Goal: Answer question/provide support: Ask a question

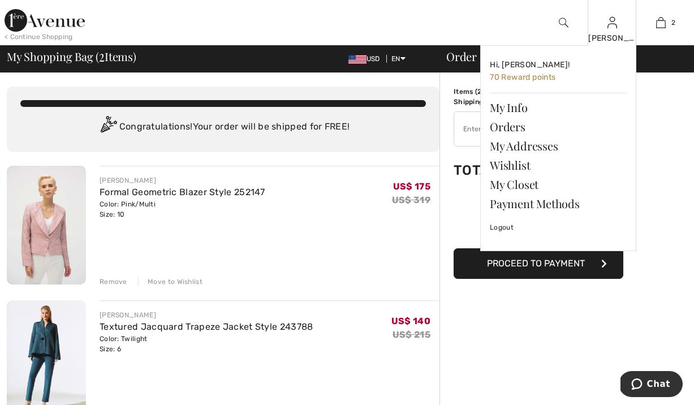
click at [609, 29] on img at bounding box center [612, 23] width 10 height 14
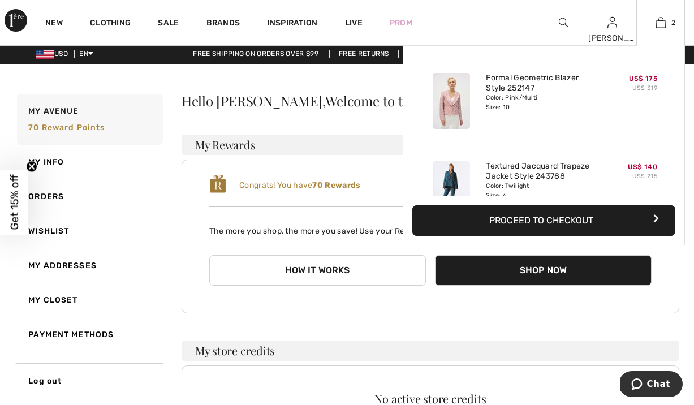
scroll to position [4, 0]
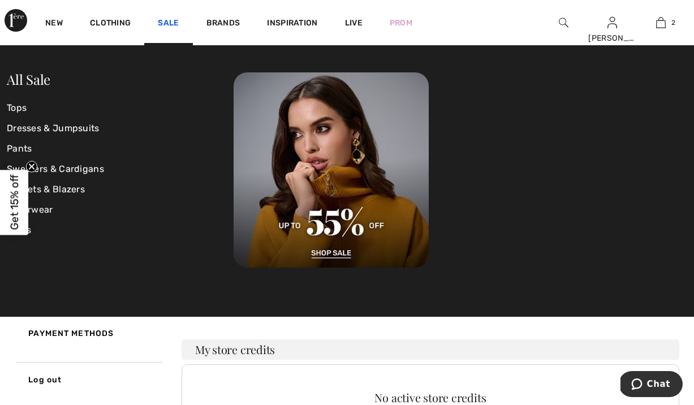
click at [179, 21] on link "Sale" at bounding box center [168, 24] width 21 height 12
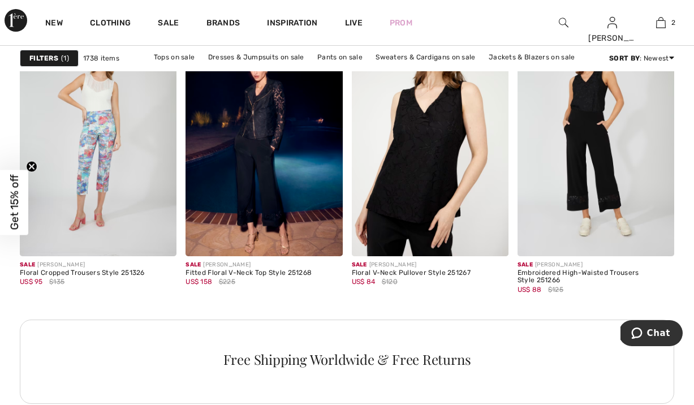
scroll to position [2053, 0]
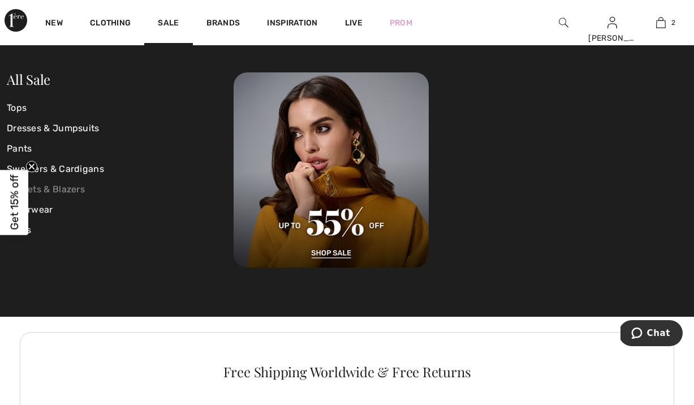
click at [70, 193] on link "Jackets & Blazers" at bounding box center [120, 189] width 227 height 20
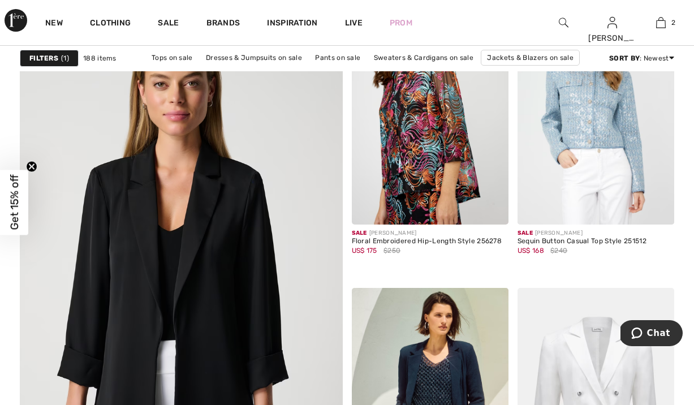
scroll to position [2493, 0]
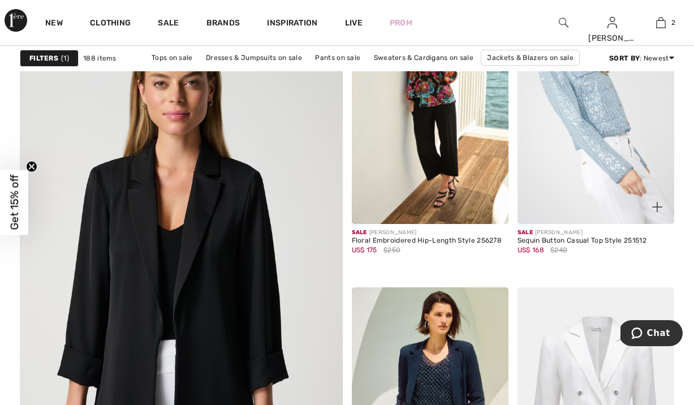
click at [599, 144] on img at bounding box center [595, 106] width 157 height 235
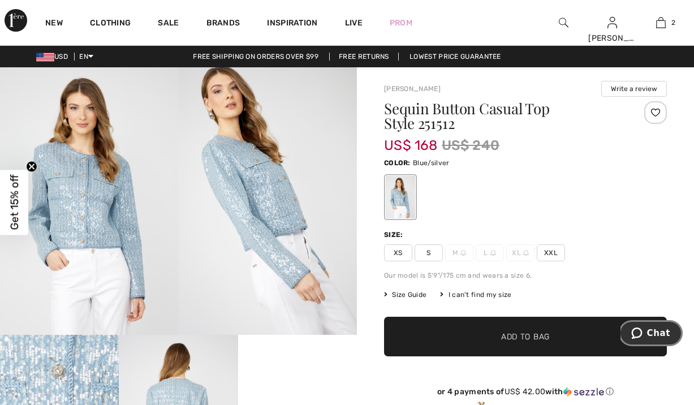
click at [664, 330] on span "Chat" at bounding box center [658, 333] width 23 height 10
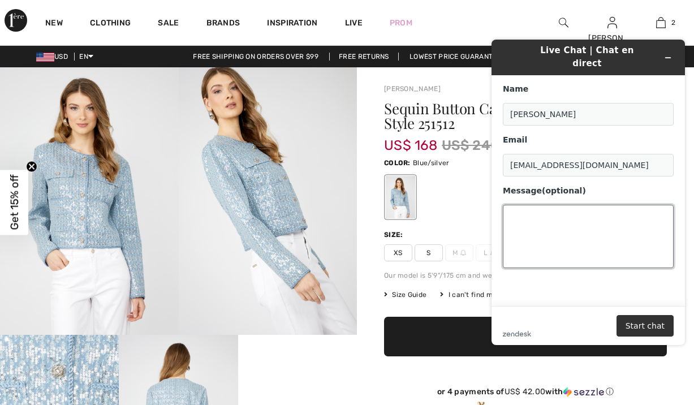
click at [560, 230] on textarea "Message (optional)" at bounding box center [588, 236] width 171 height 63
type textarea "Q"
type textarea "Inquiring how long it will take to get a store credit for returns"
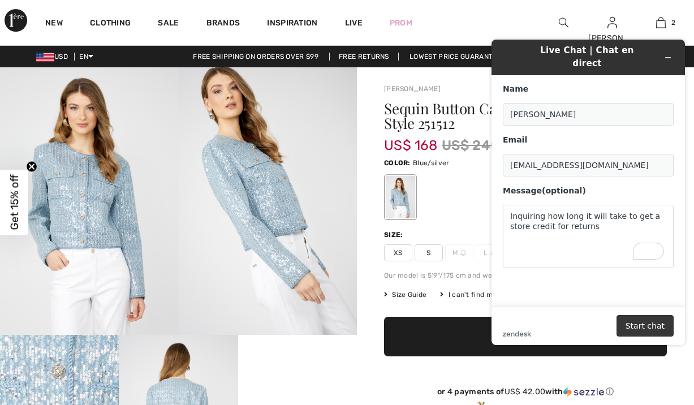
click at [651, 323] on button "Start chat" at bounding box center [644, 325] width 57 height 21
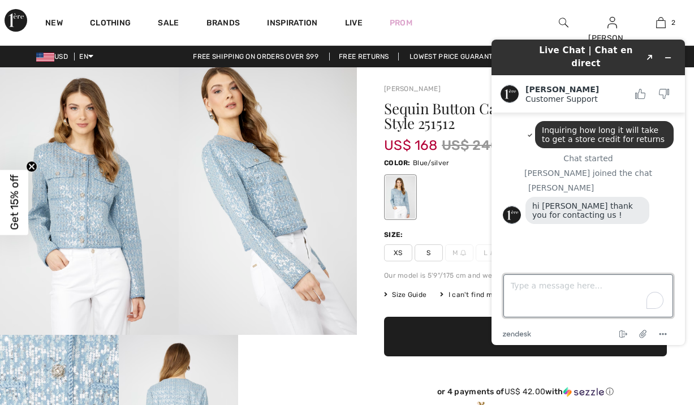
click at [541, 297] on textarea "Type a message here..." at bounding box center [588, 295] width 170 height 43
type textarea "Hi Christina!"
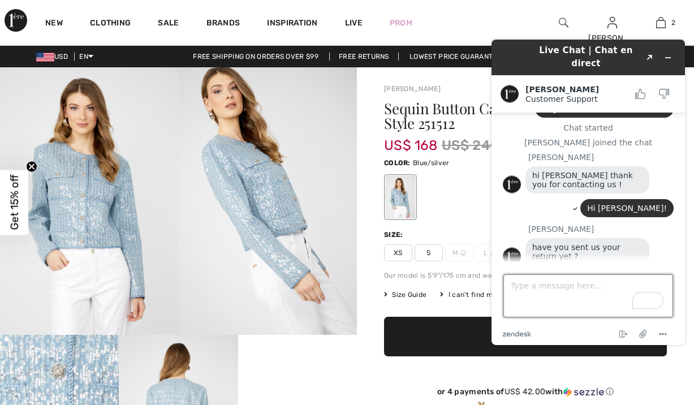
click at [573, 292] on textarea "Type a message here..." at bounding box center [588, 295] width 170 height 43
type textarea "uyes"
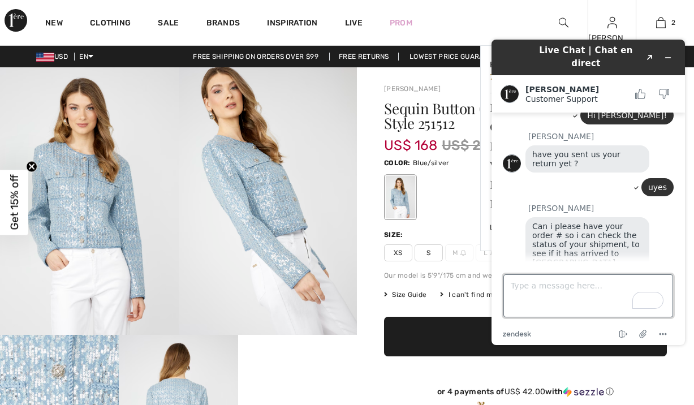
scroll to position [159, 0]
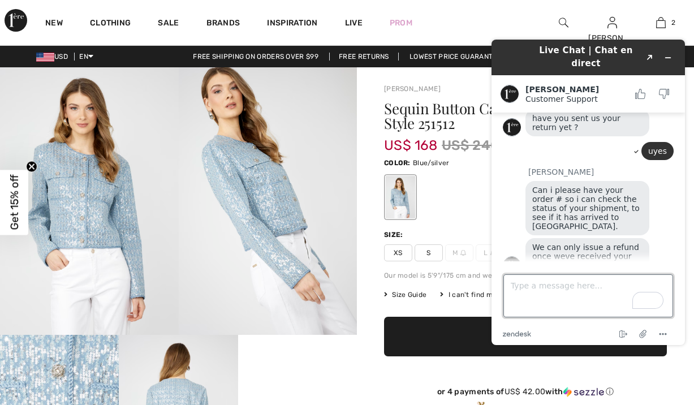
click at [553, 296] on textarea "Type a message here..." at bounding box center [588, 295] width 170 height 43
click at [530, 292] on textarea "Type a message here..." at bounding box center [588, 295] width 170 height 43
paste textarea "250904-1392834"
type textarea "250904-1392834"
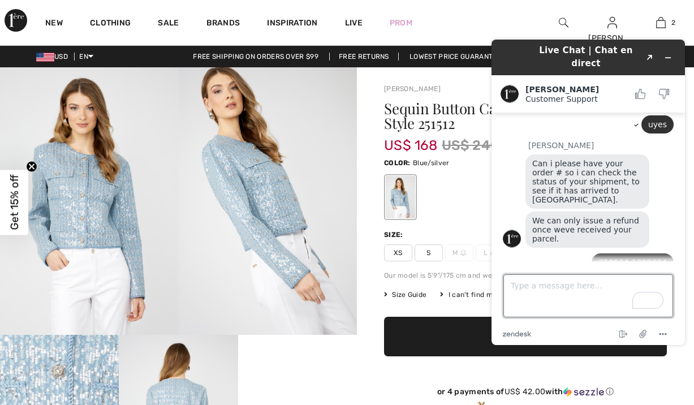
scroll to position [232, 0]
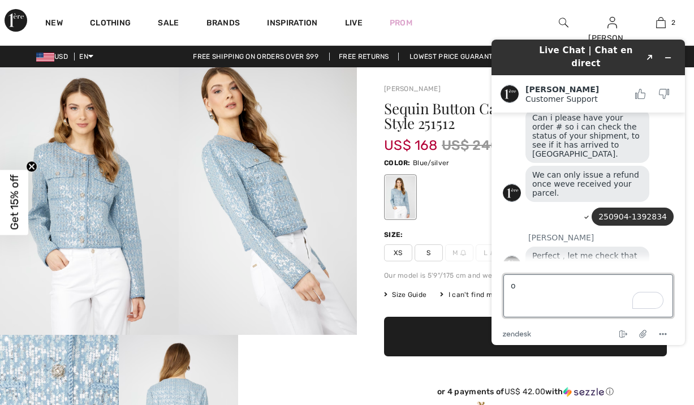
type textarea "ok"
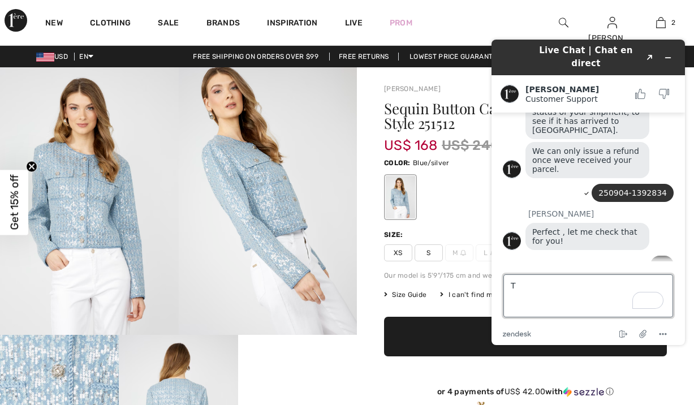
type textarea "TY"
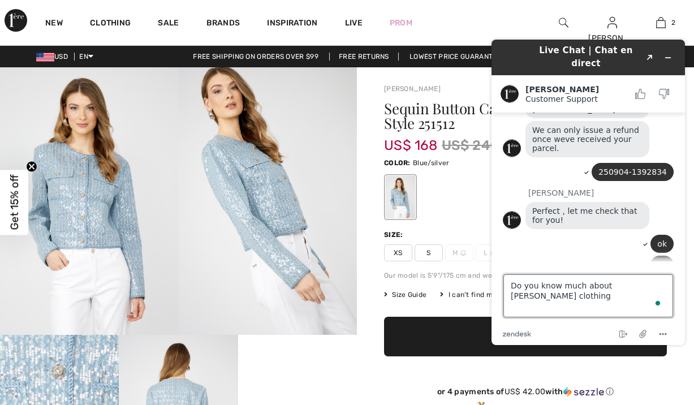
type textarea "Do you know much about Frank Lyman clothing?"
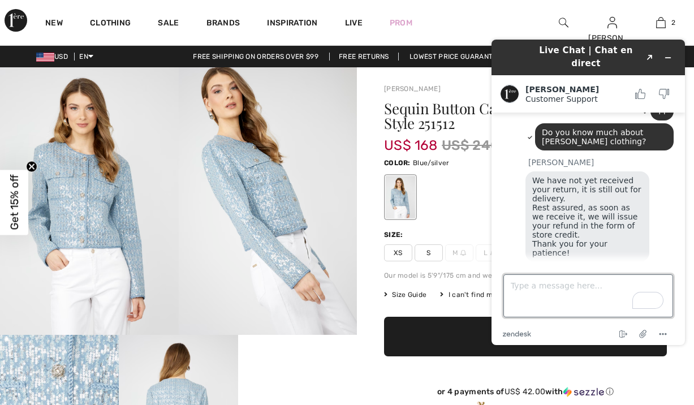
scroll to position [430, 0]
drag, startPoint x: 564, startPoint y: 289, endPoint x: 585, endPoint y: 288, distance: 20.4
click at [564, 289] on textarea "Type a message here..." at bounding box center [588, 295] width 170 height 43
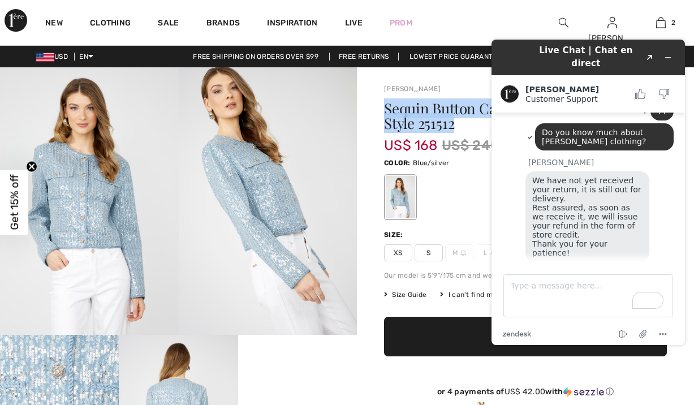
drag, startPoint x: 462, startPoint y: 128, endPoint x: 408, endPoint y: 116, distance: 55.4
click at [392, 116] on h1 "Sequin Button Casual Top Style 251512" at bounding box center [502, 115] width 236 height 29
copy h1 "Sequin Button Casual Top Style 251512"
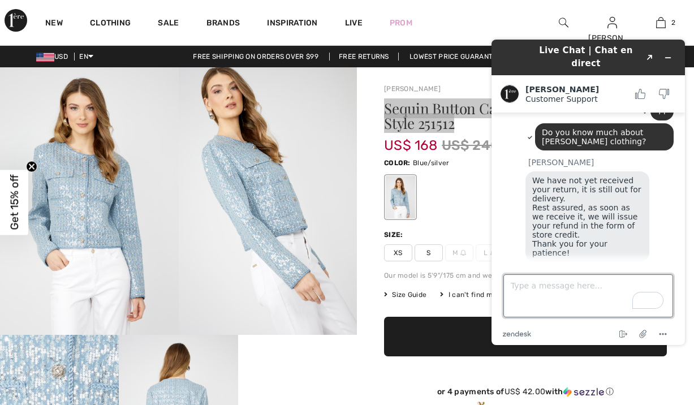
click at [551, 291] on textarea "Type a message here..." at bounding box center [588, 295] width 170 height 43
type textarea "W"
type textarea "Do they run smaller?"
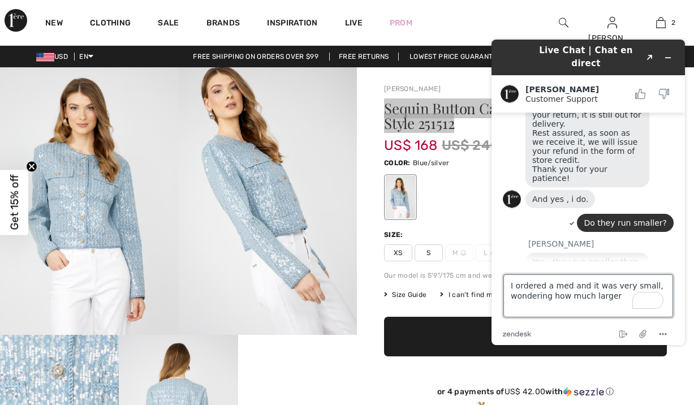
scroll to position [502, 0]
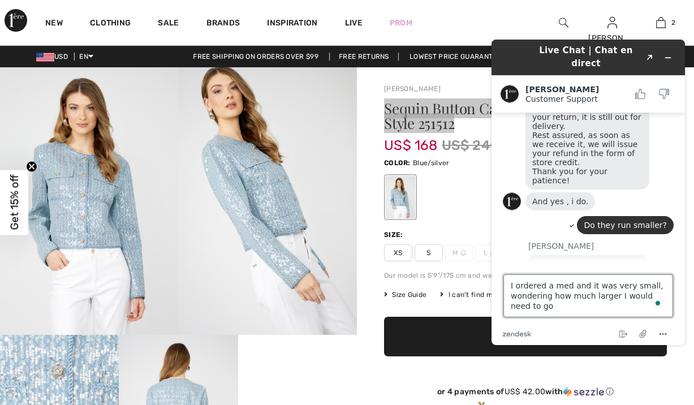
type textarea "I ordered a med and it was very small, wondering how much larger I would need t…"
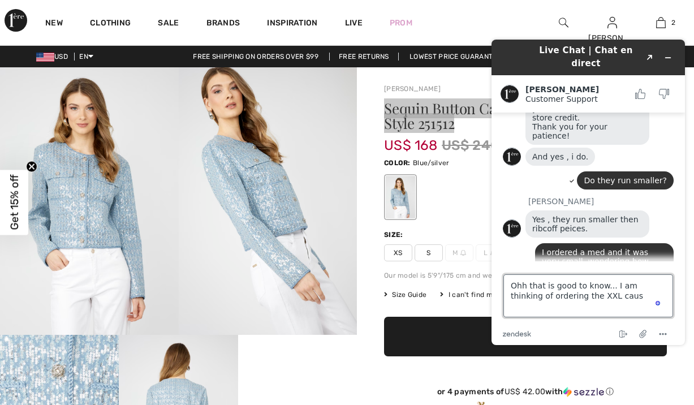
scroll to position [583, 0]
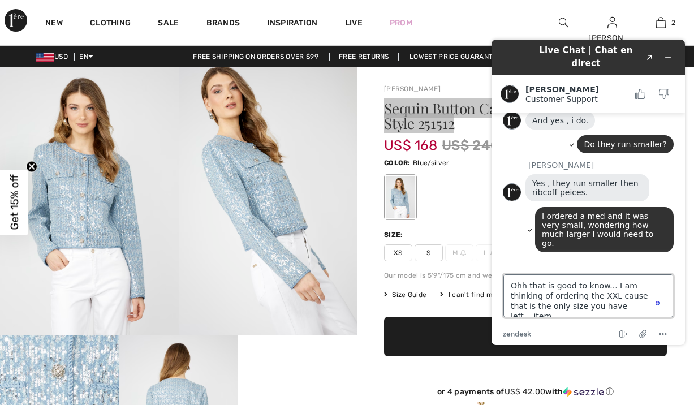
paste textarea "Sequin Button Casual Top Style 251512"
type textarea "Ohh that is good to know... I am thinking of ordering the XXL cause that is the…"
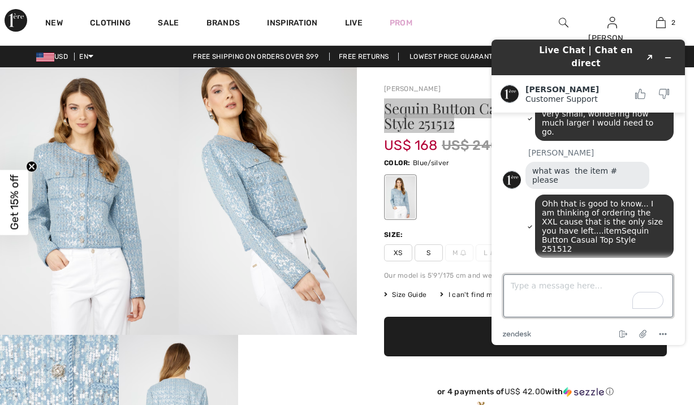
scroll to position [712, 0]
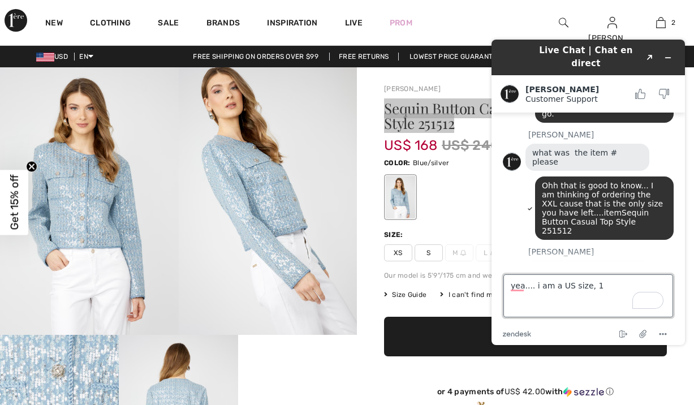
type textarea "yea.... i am a US size, 10"
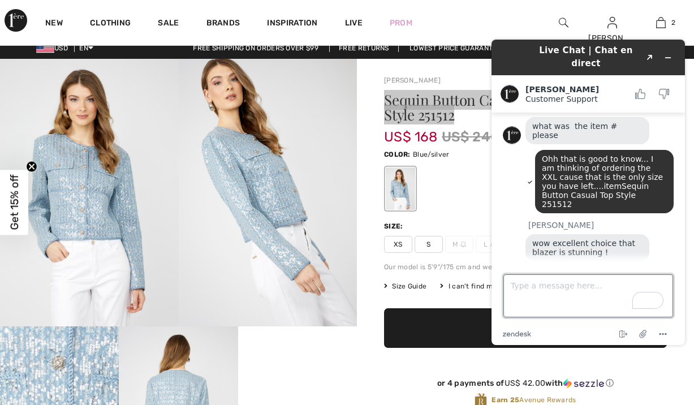
scroll to position [802, 0]
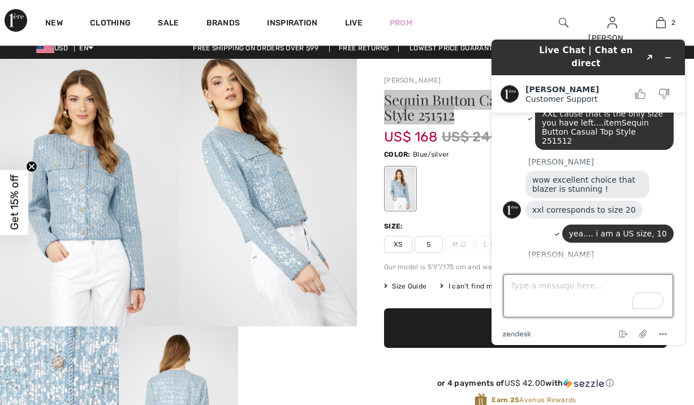
click at [566, 296] on textarea "Type a message here..." at bounding box center [588, 295] width 170 height 43
type textarea "I would be VERY excited it you could get XL.... i think that one would fit perf…"
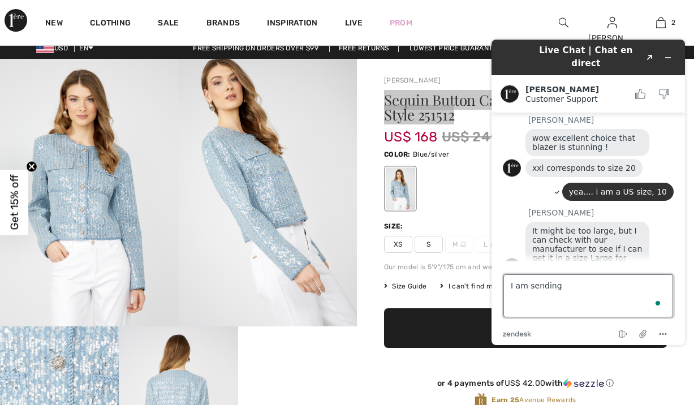
scroll to position [847, 0]
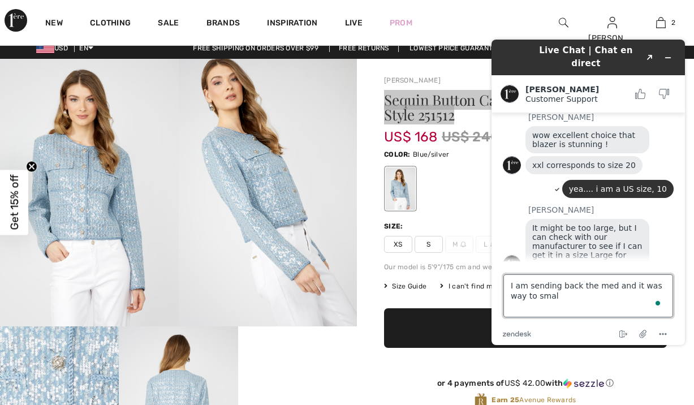
type textarea "I am sending back the med and it was way to small"
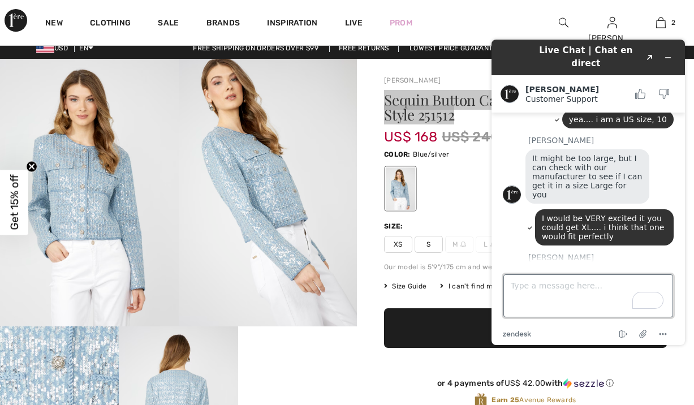
scroll to position [919, 0]
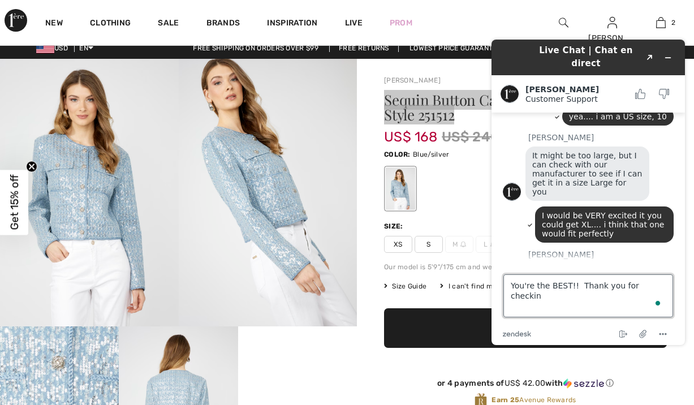
type textarea "You're the BEST!! Thank you for checking"
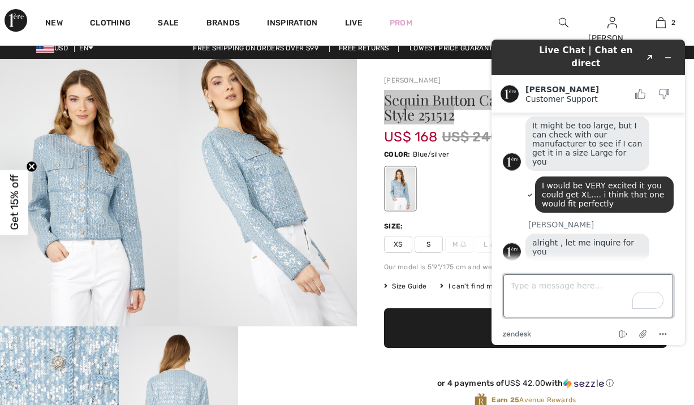
scroll to position [1016, 0]
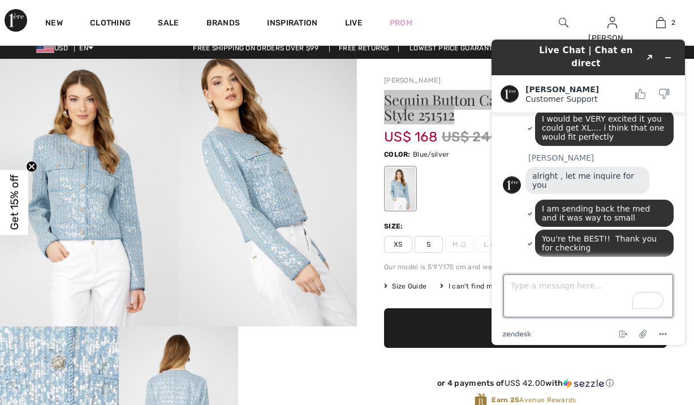
click at [552, 291] on textarea "Type a message here..." at bounding box center [588, 295] width 170 height 43
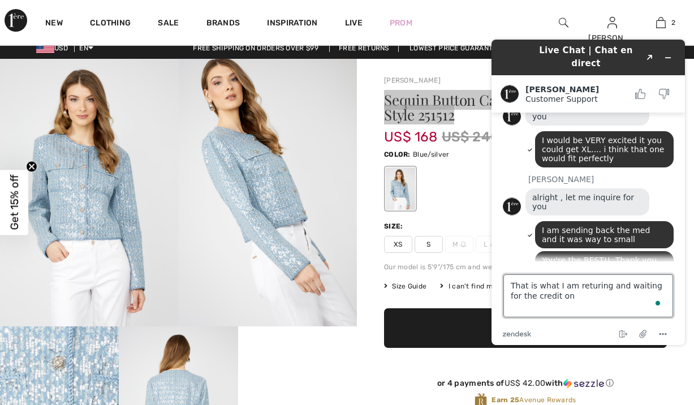
type textarea "That is what I am returing and waiting for the credit one"
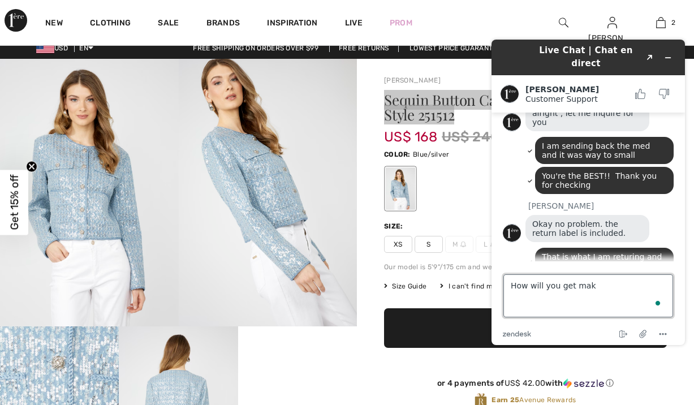
scroll to position [1097, 0]
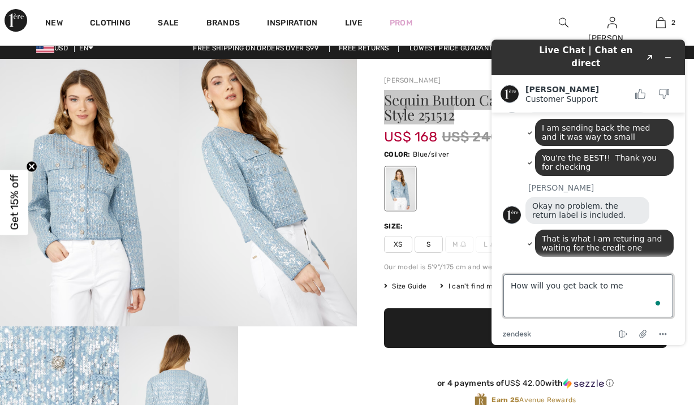
type textarea "How will you get back to me?"
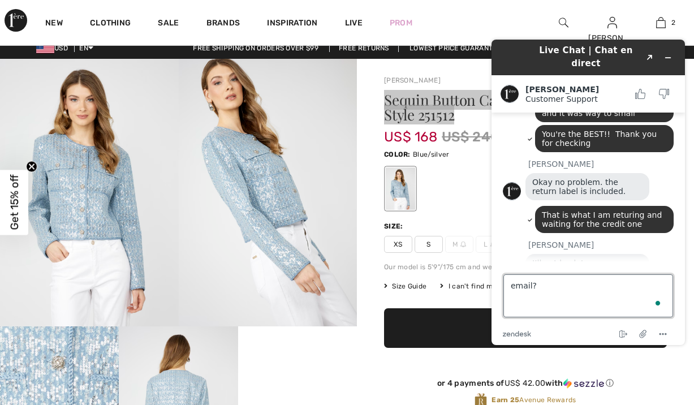
type textarea "email?"
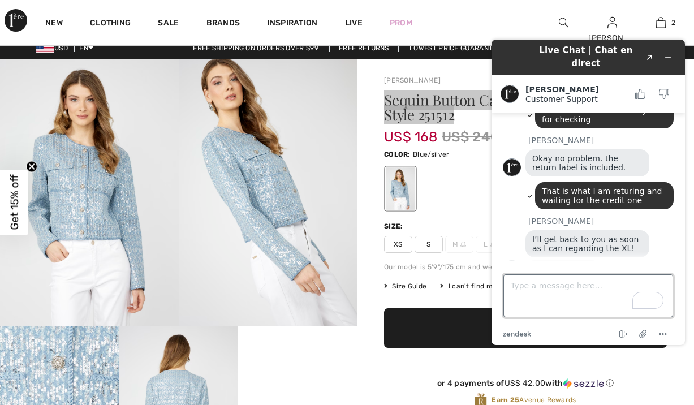
scroll to position [1180, 0]
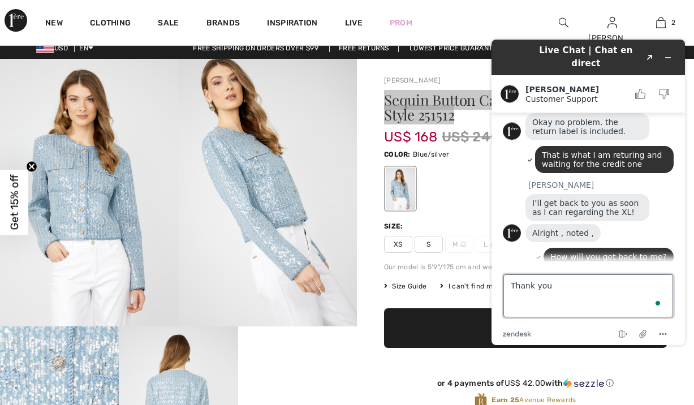
type textarea "Thank you!"
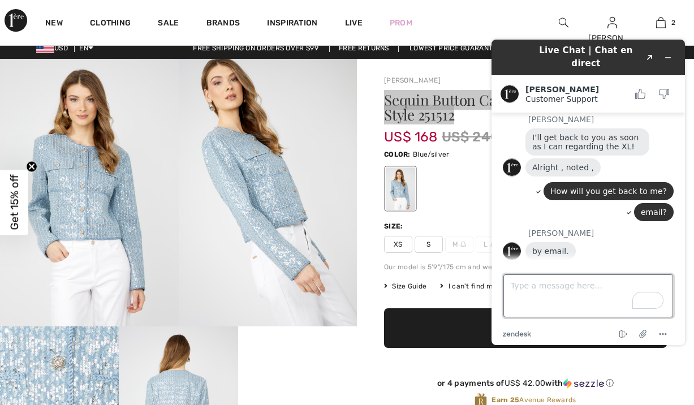
scroll to position [1244, 0]
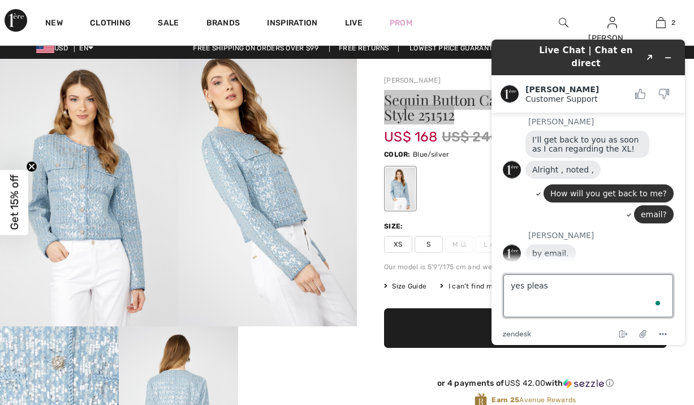
type textarea "yes please"
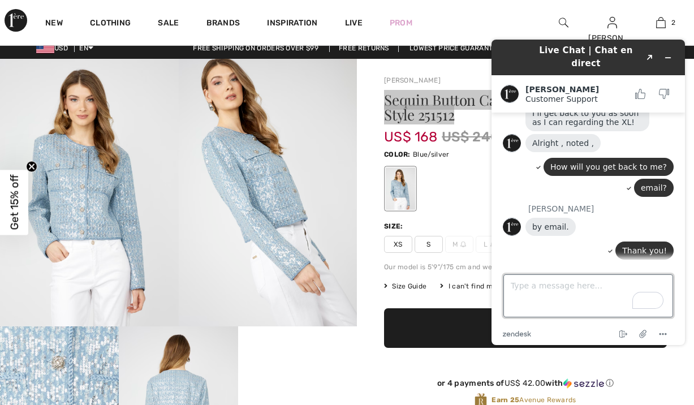
scroll to position [1306, 0]
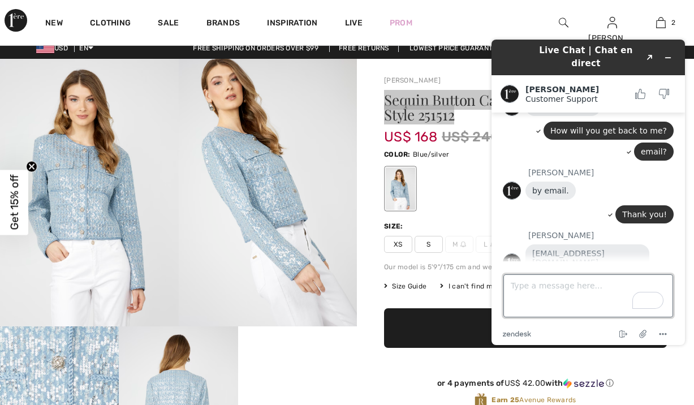
click at [560, 288] on textarea "Type a message here..." at bounding box center [588, 295] width 170 height 43
type textarea "Thank you again!!"
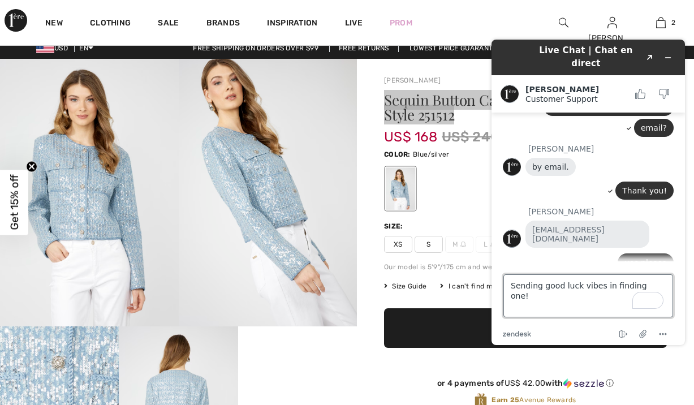
type textarea "Sending good luck vibes in finding one!!"
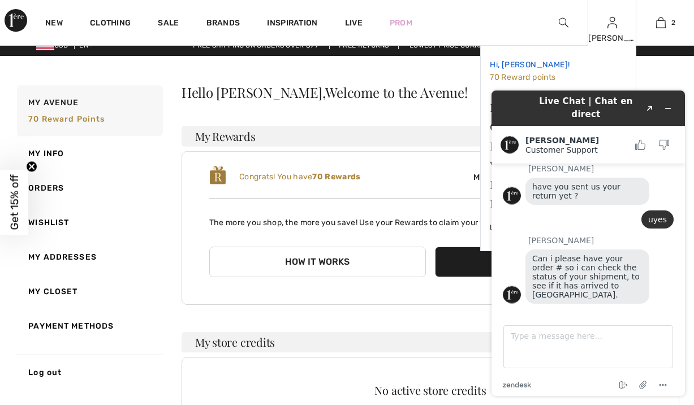
scroll to position [12, 0]
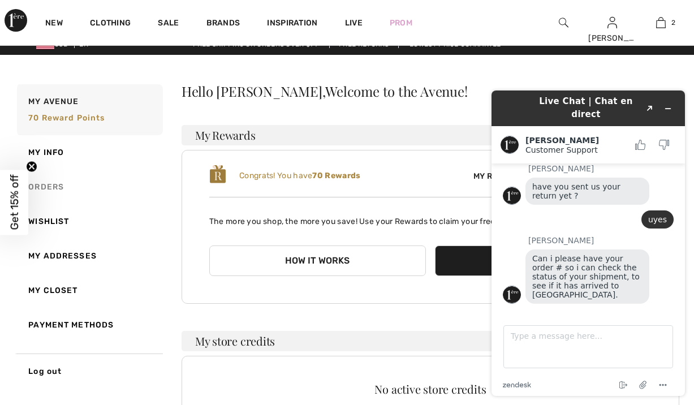
click at [58, 194] on link "Orders" at bounding box center [89, 187] width 148 height 34
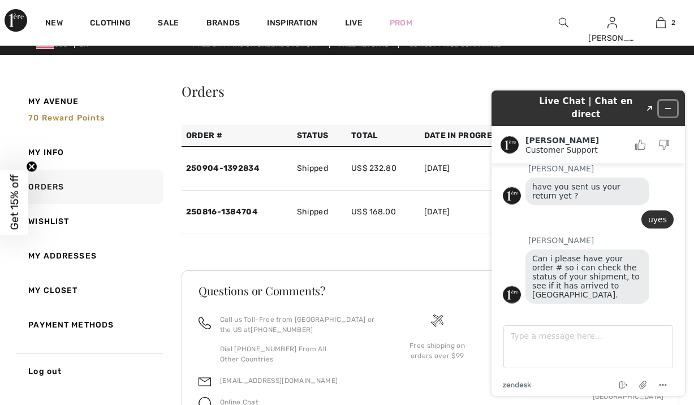
click at [669, 105] on icon "Minimize widget" at bounding box center [668, 109] width 8 height 8
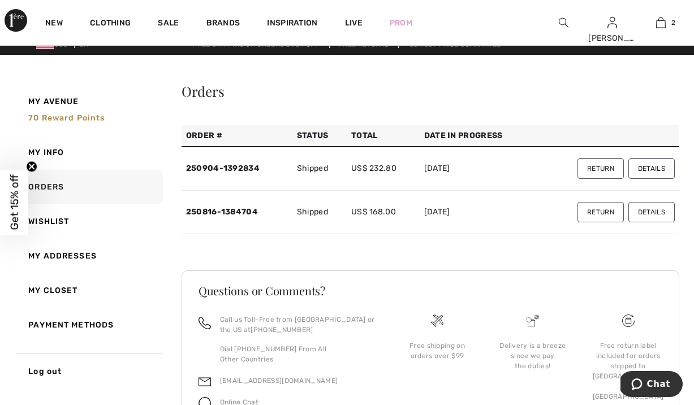
click at [591, 179] on button "Return" at bounding box center [600, 168] width 46 height 20
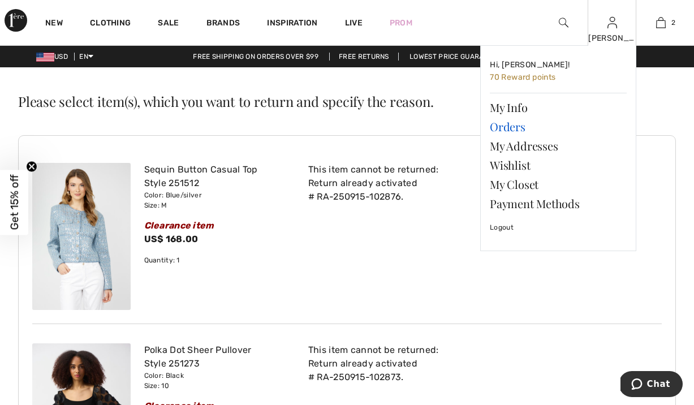
click at [520, 130] on link "Orders" at bounding box center [558, 126] width 137 height 19
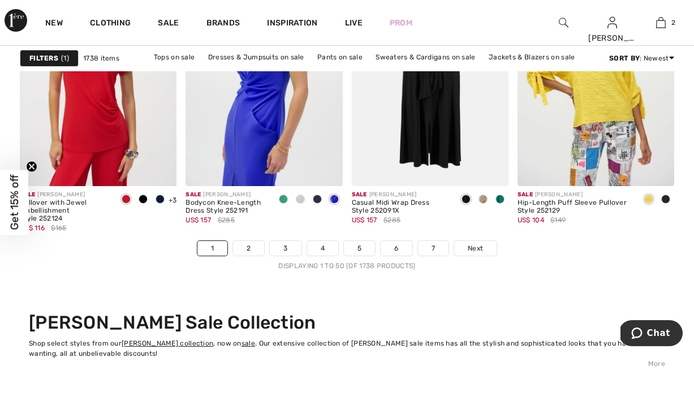
scroll to position [4468, 0]
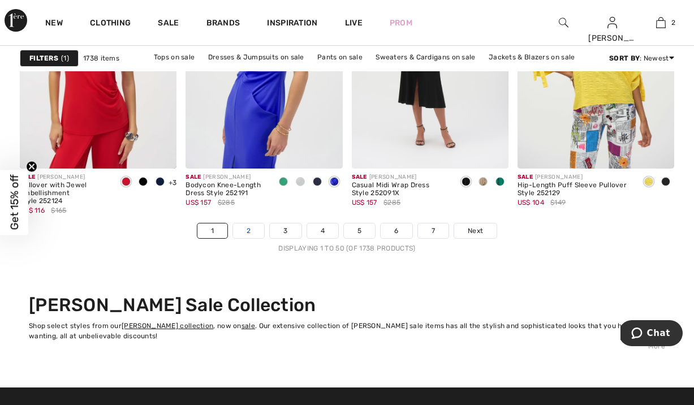
drag, startPoint x: 234, startPoint y: 279, endPoint x: 244, endPoint y: 275, distance: 10.9
click at [234, 238] on link "2" at bounding box center [248, 230] width 31 height 15
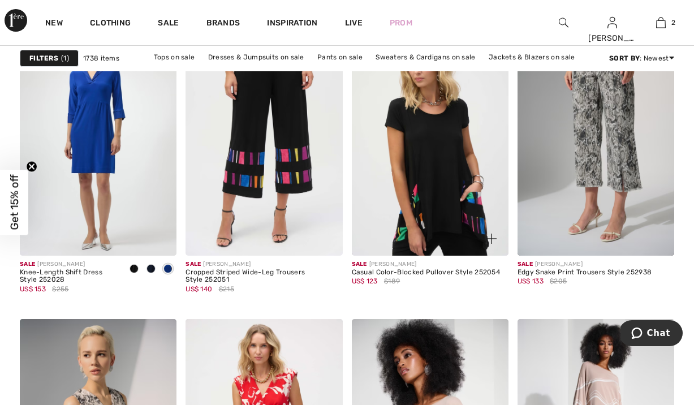
scroll to position [4088, 0]
